Goal: Task Accomplishment & Management: Manage account settings

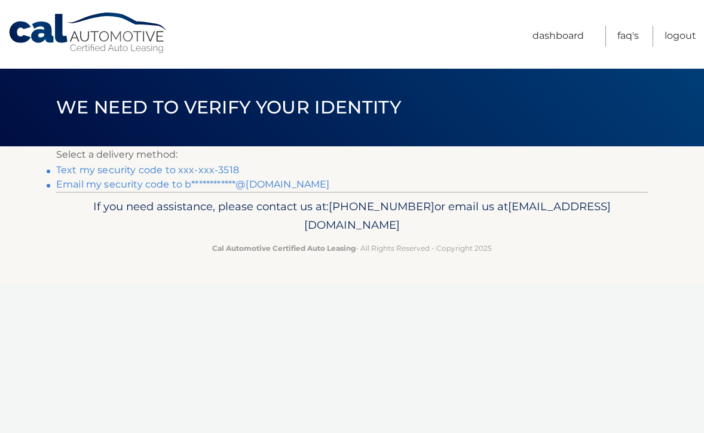
click at [221, 169] on link "Text my security code to xxx-xxx-3518" at bounding box center [147, 169] width 183 height 11
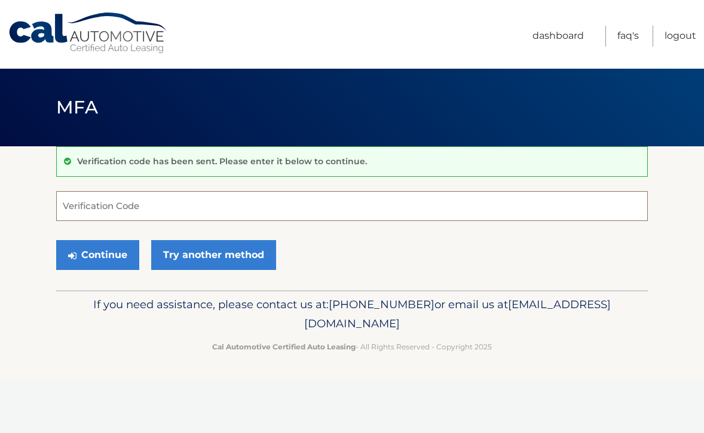
click at [63, 206] on input "Verification Code" at bounding box center [352, 206] width 592 height 30
type input "343432"
click at [93, 250] on button "Continue" at bounding box center [97, 255] width 83 height 30
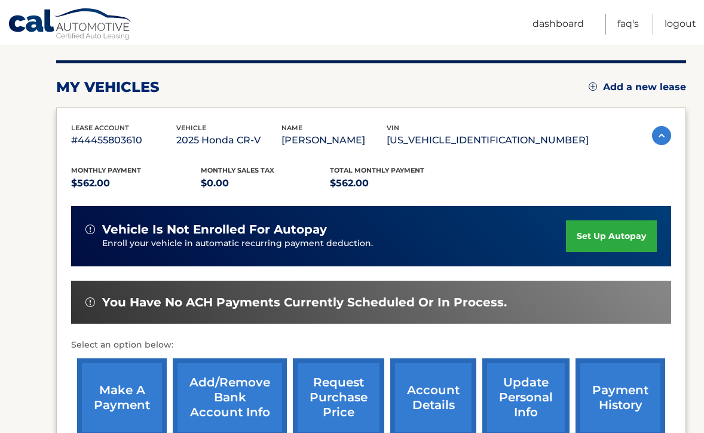
scroll to position [290, 0]
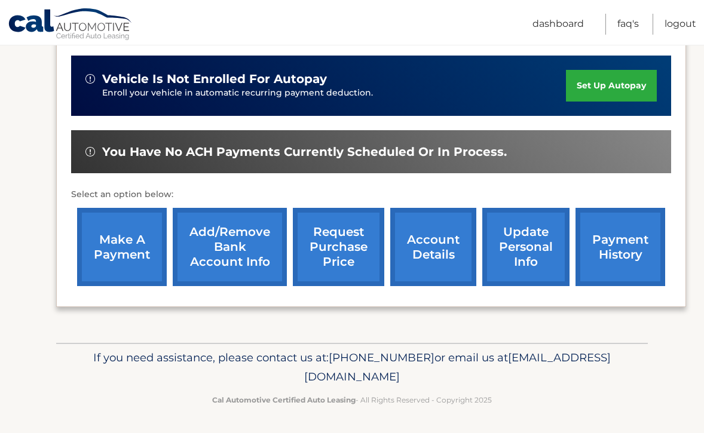
click at [618, 238] on link "payment history" at bounding box center [621, 247] width 90 height 78
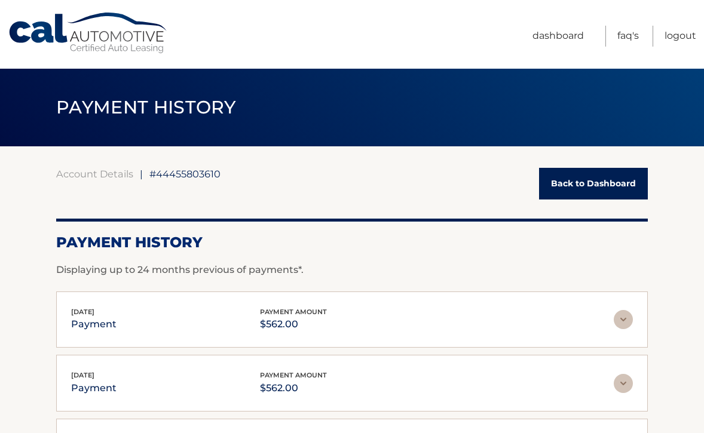
click at [562, 180] on link "Back to Dashboard" at bounding box center [593, 184] width 109 height 32
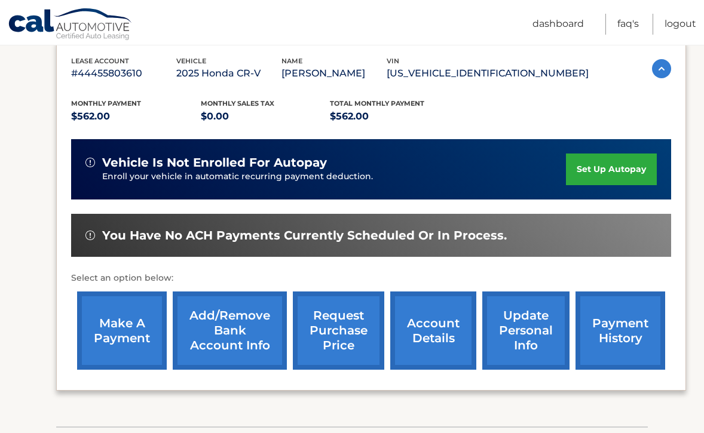
scroll to position [210, 0]
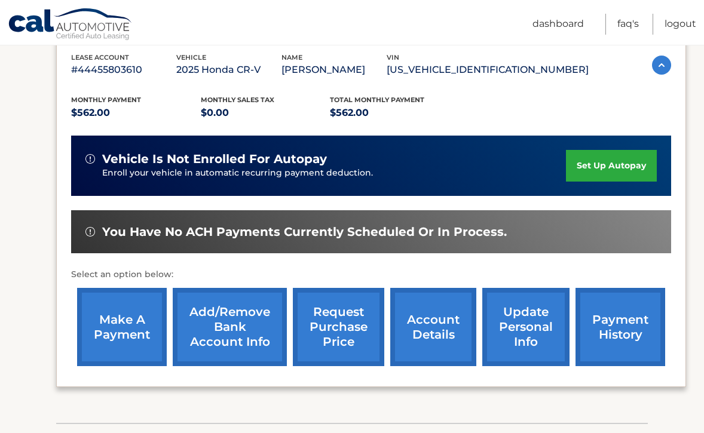
click at [435, 321] on link "account details" at bounding box center [433, 327] width 86 height 78
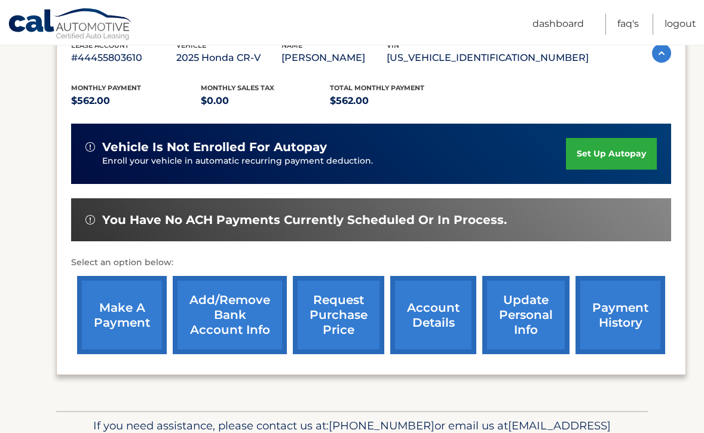
scroll to position [226, 0]
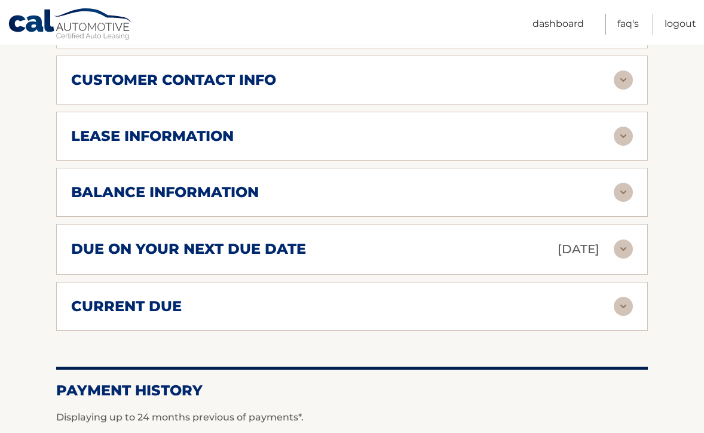
scroll to position [627, 0]
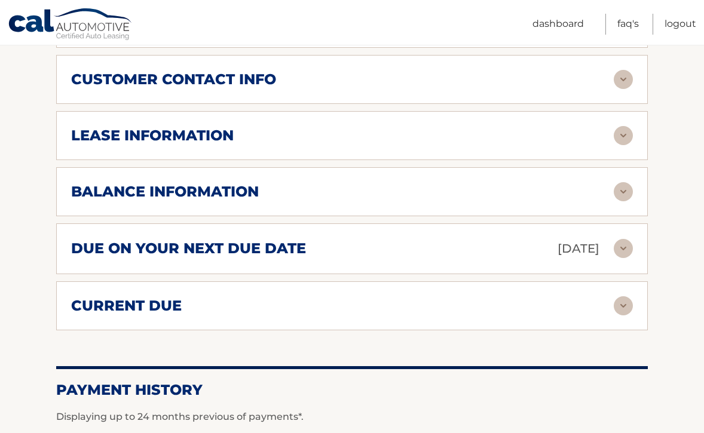
click at [622, 197] on img at bounding box center [623, 191] width 19 height 19
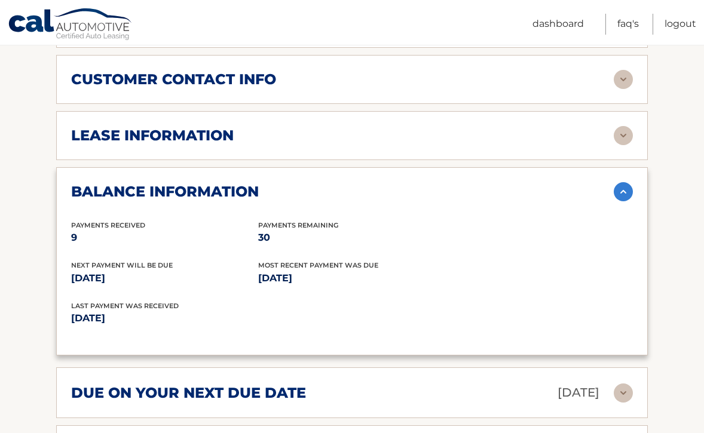
click at [621, 137] on img at bounding box center [623, 135] width 19 height 19
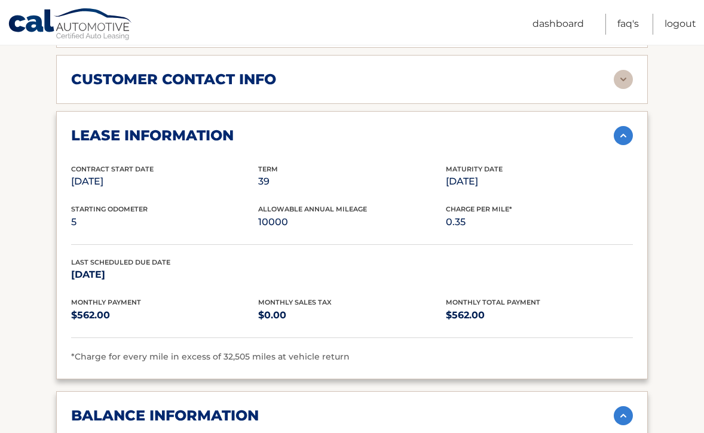
click at [624, 81] on img at bounding box center [623, 79] width 19 height 19
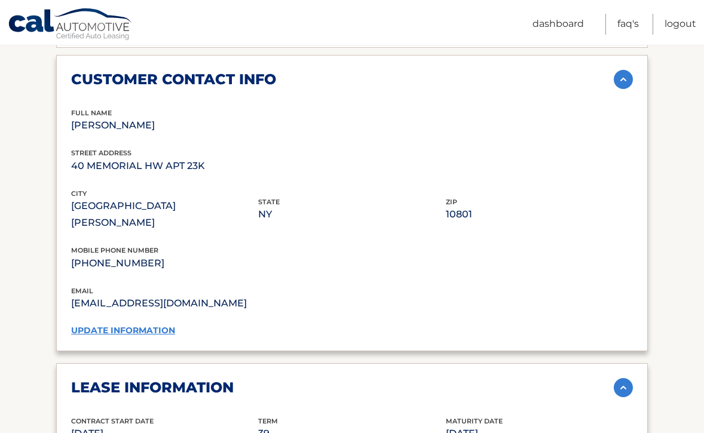
click at [623, 81] on img at bounding box center [623, 79] width 19 height 19
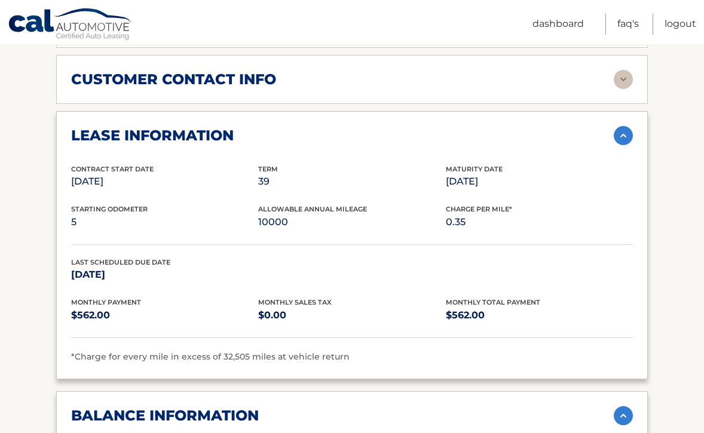
click at [622, 132] on img at bounding box center [623, 135] width 19 height 19
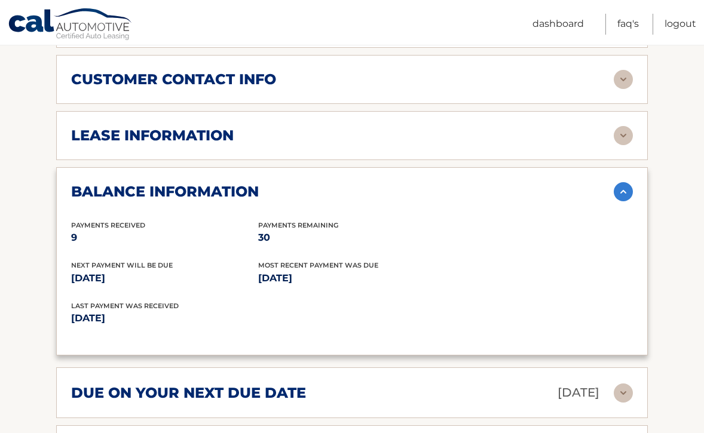
click at [621, 186] on img at bounding box center [623, 191] width 19 height 19
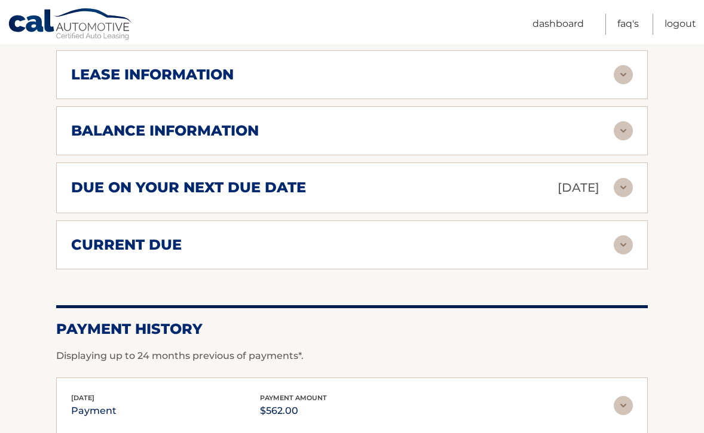
scroll to position [730, 0]
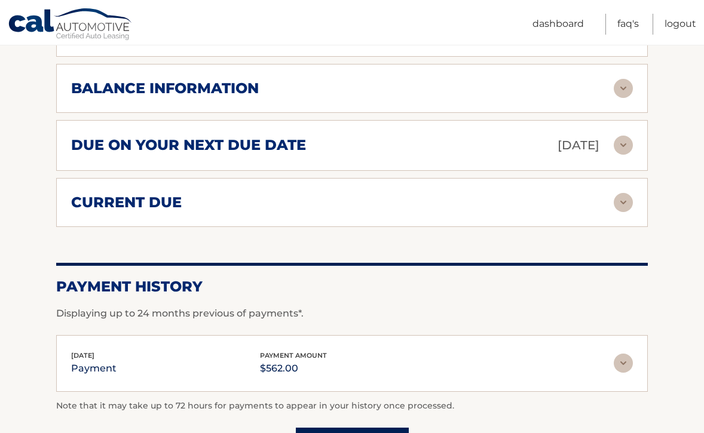
click at [622, 148] on img at bounding box center [623, 145] width 19 height 19
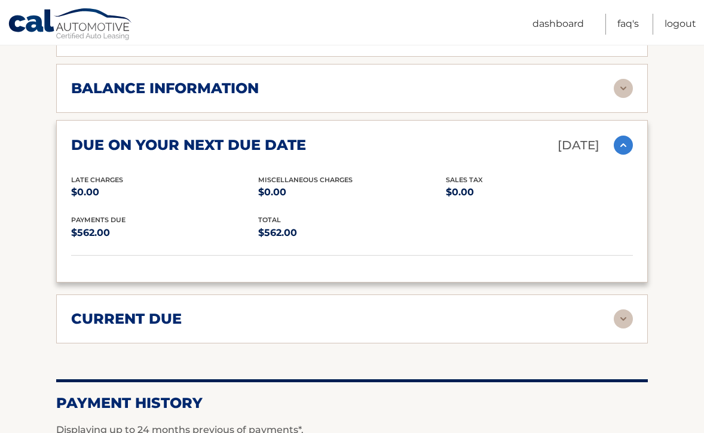
click at [622, 148] on img at bounding box center [623, 145] width 19 height 19
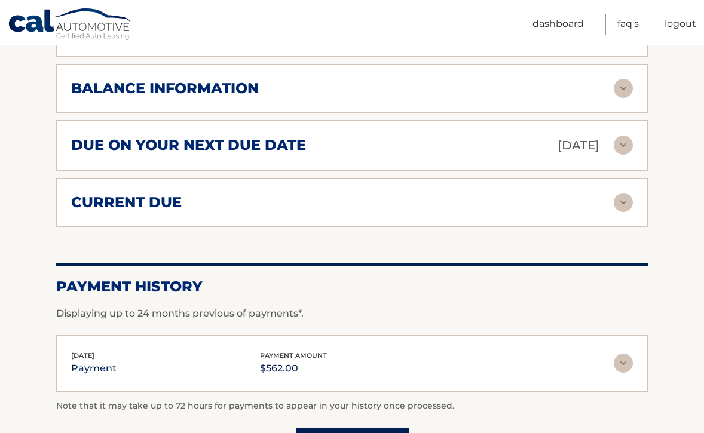
click at [622, 203] on img at bounding box center [623, 202] width 19 height 19
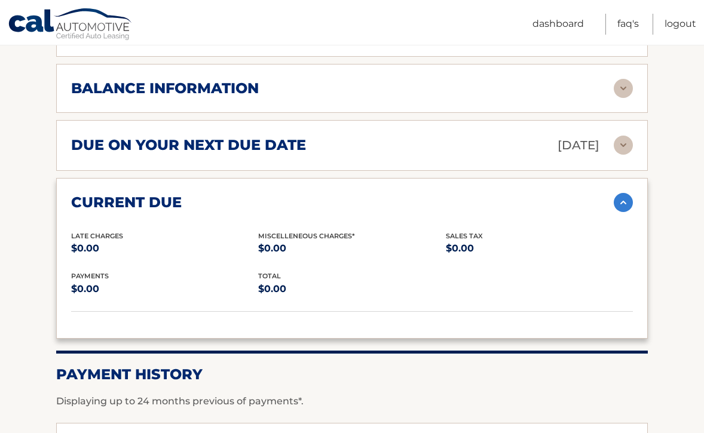
click at [622, 203] on img at bounding box center [623, 202] width 19 height 19
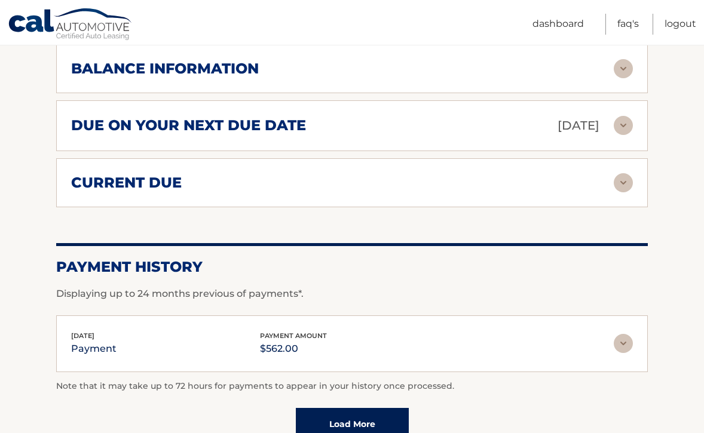
scroll to position [752, 0]
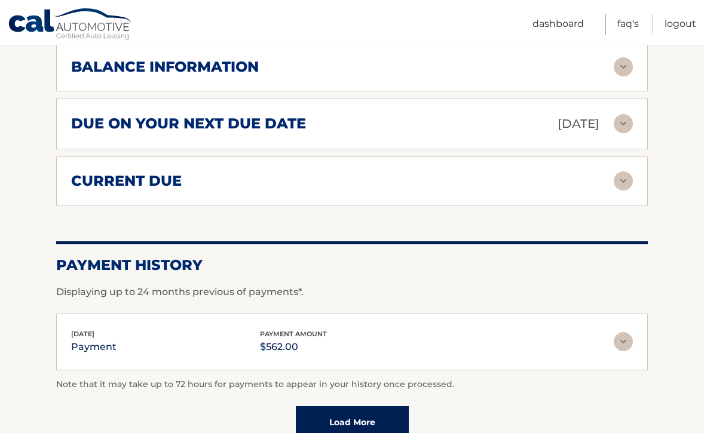
click at [620, 181] on img at bounding box center [623, 181] width 19 height 19
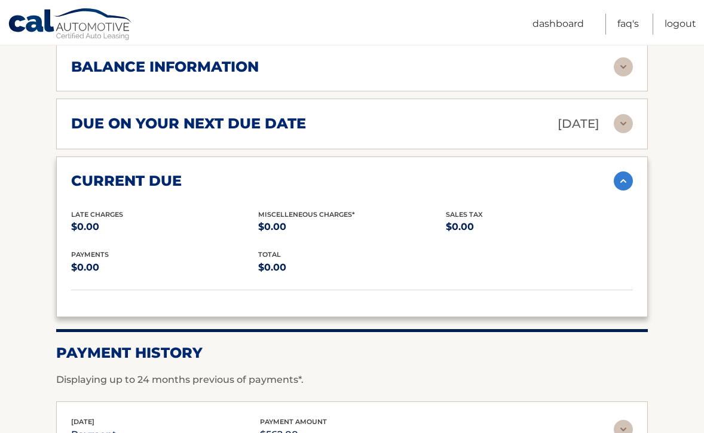
click at [619, 182] on img at bounding box center [623, 181] width 19 height 19
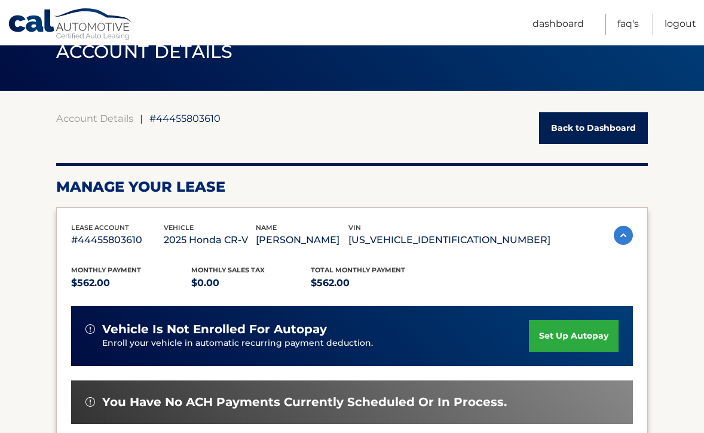
scroll to position [0, 0]
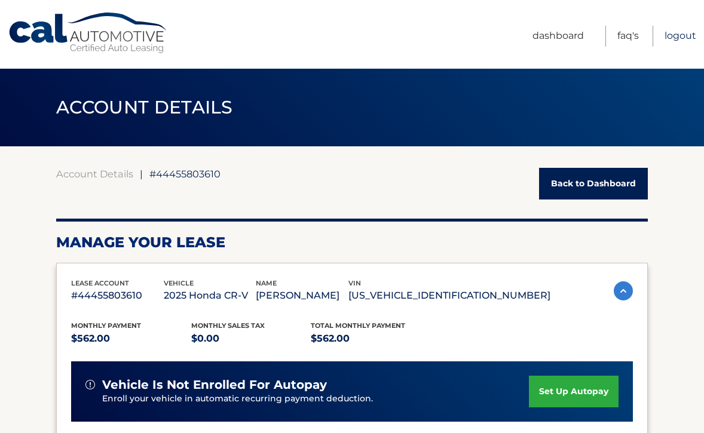
click at [678, 32] on link "Logout" at bounding box center [681, 36] width 32 height 21
